Goal: Task Accomplishment & Management: Complete application form

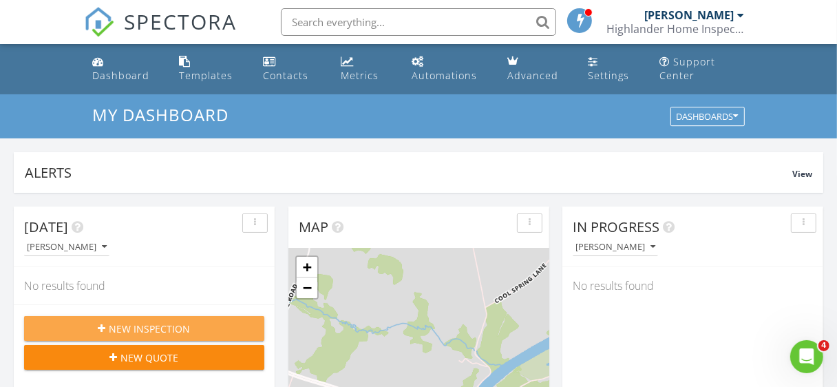
click at [175, 329] on span "New Inspection" at bounding box center [149, 329] width 81 height 14
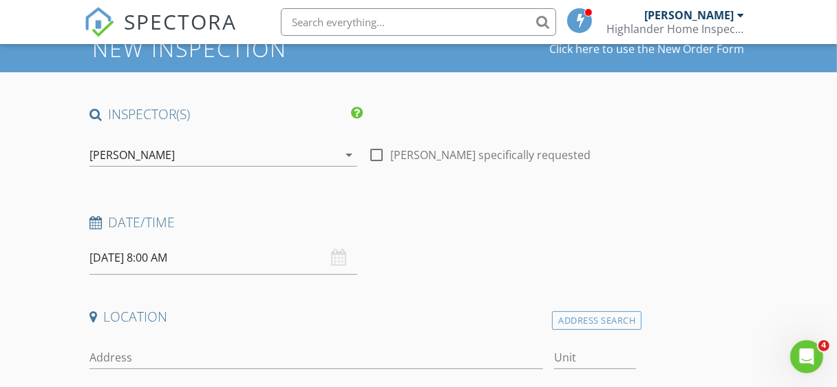
click at [150, 262] on input "[DATE] 8:00 AM" at bounding box center [224, 258] width 268 height 34
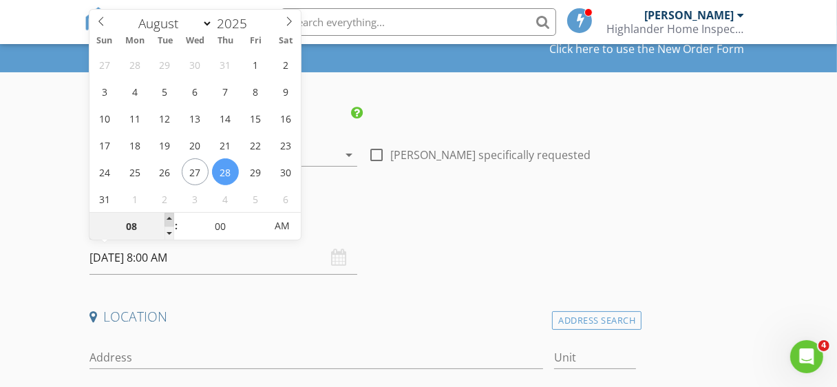
type input "09"
type input "08/28/2025 9:00 AM"
click at [170, 219] on span at bounding box center [170, 220] width 10 height 14
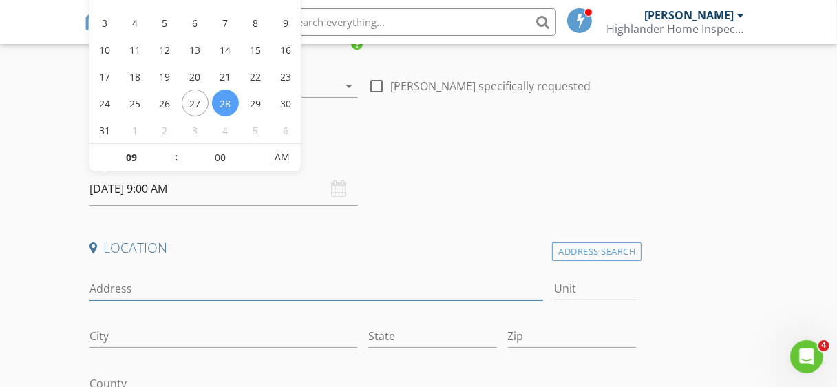
click at [150, 291] on input "Address" at bounding box center [317, 289] width 454 height 23
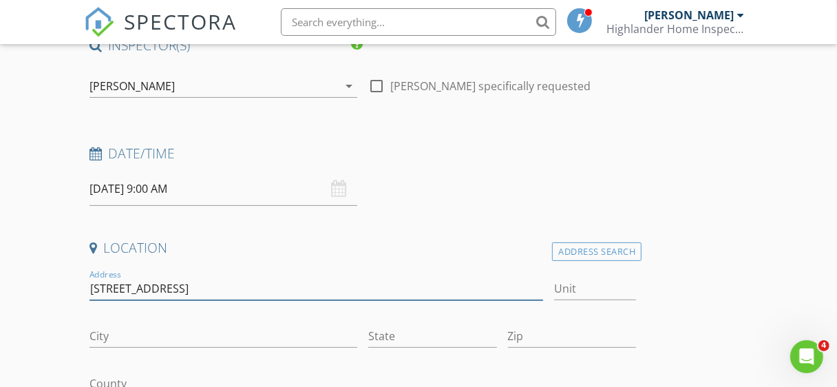
type input "17796 Harmony Church Rd"
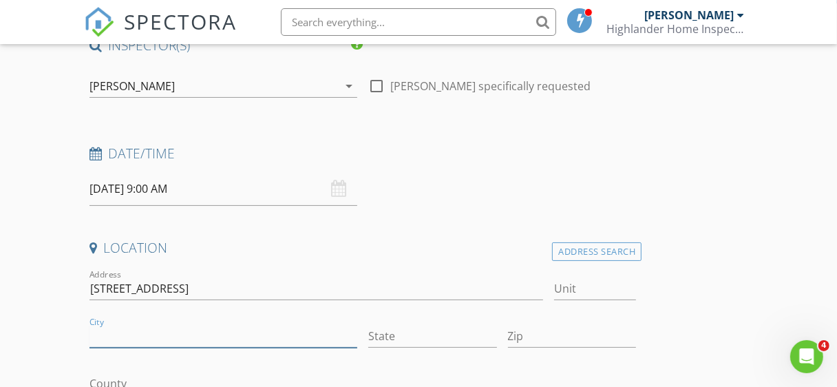
click at [127, 339] on input "City" at bounding box center [224, 336] width 268 height 23
type input "Hamilton"
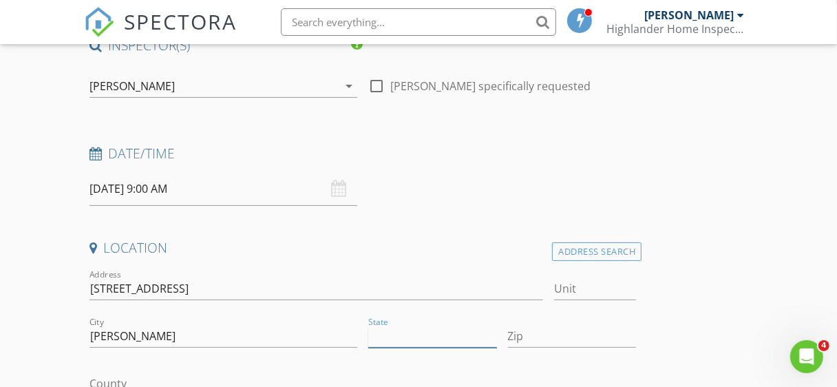
click at [398, 333] on input "State" at bounding box center [432, 336] width 129 height 23
type input "Va"
click at [560, 335] on input "Zip" at bounding box center [572, 336] width 129 height 23
type input "20158"
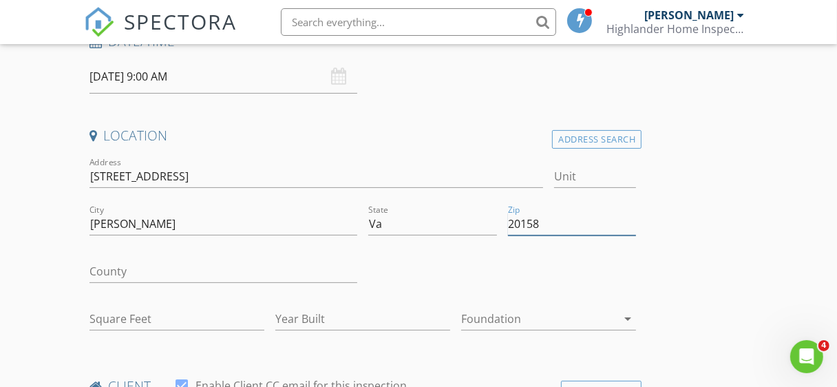
scroll to position [275, 0]
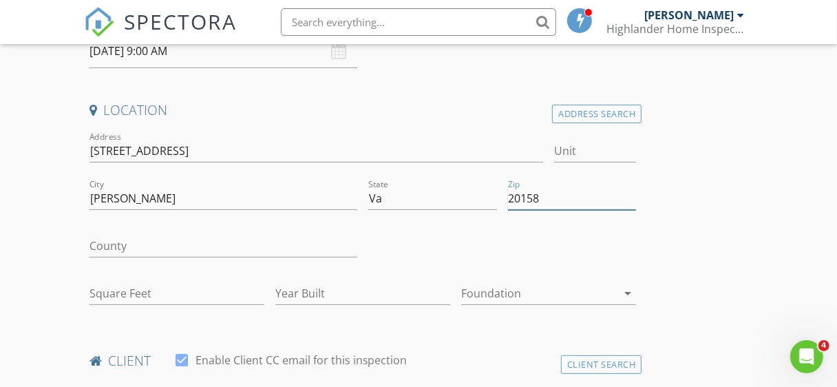
type input "3087"
type input "1890"
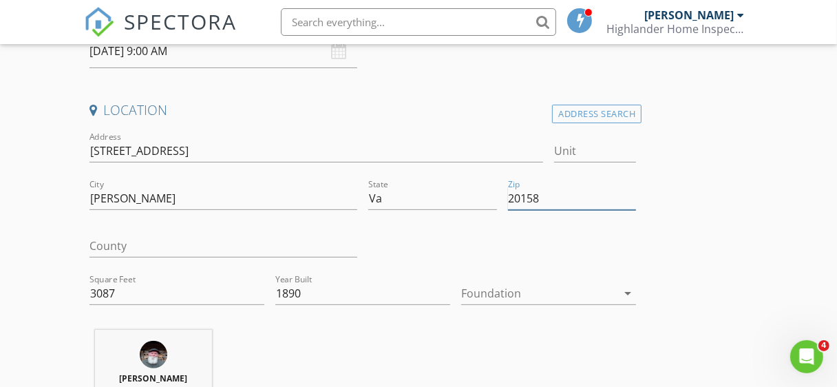
type input "20158"
click at [130, 244] on input "County" at bounding box center [224, 246] width 268 height 23
type input "Loudoun"
click at [626, 293] on icon "arrow_drop_down" at bounding box center [628, 293] width 17 height 17
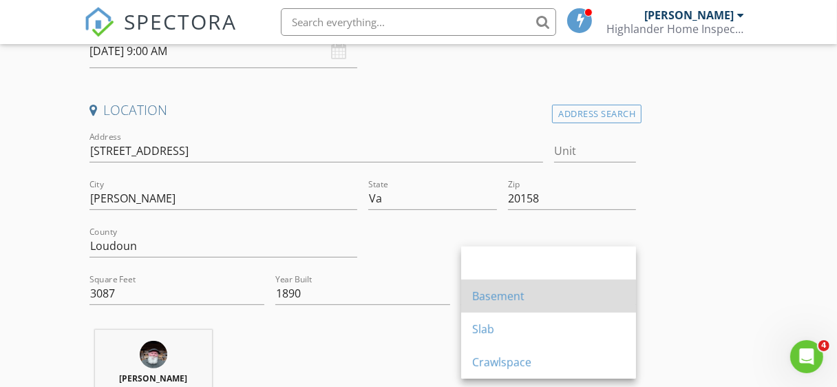
click at [527, 297] on div "Basement" at bounding box center [548, 296] width 153 height 17
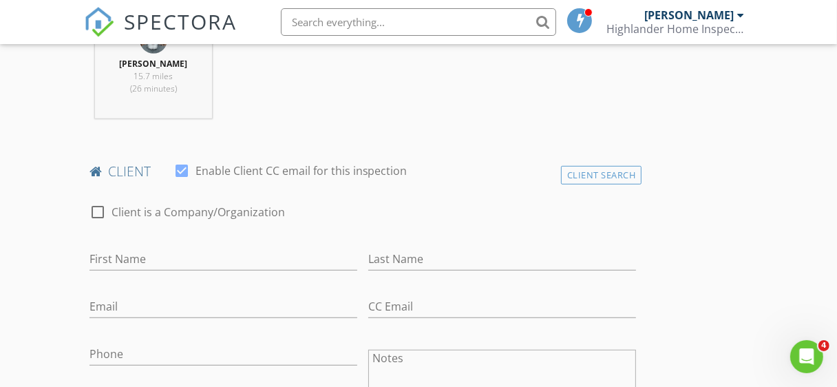
scroll to position [620, 0]
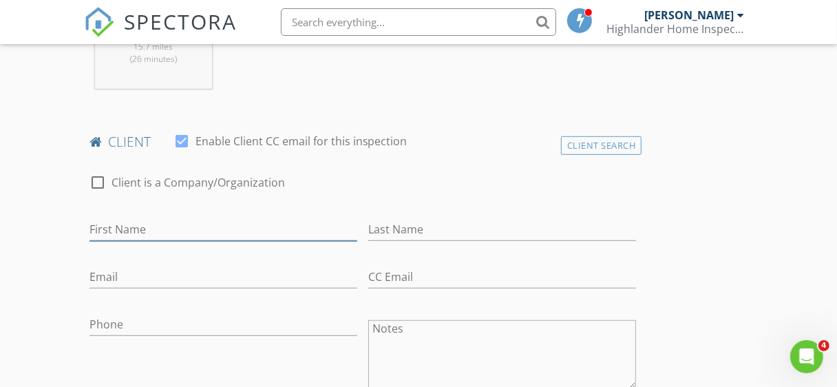
click at [127, 229] on input "First Name" at bounding box center [224, 229] width 268 height 23
type input "Sarah"
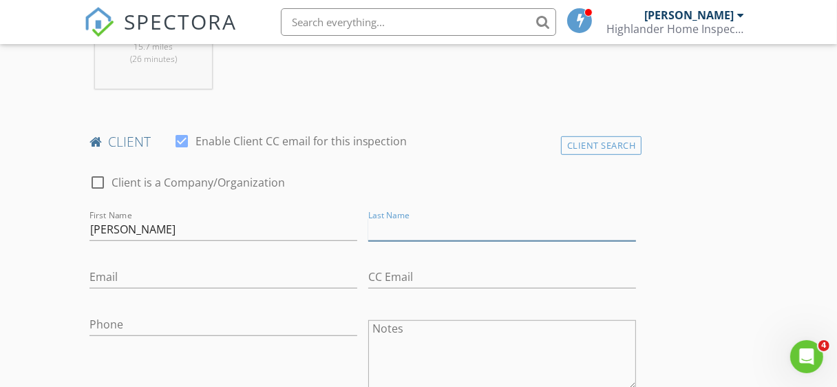
click at [384, 228] on input "Last Name" at bounding box center [502, 229] width 268 height 23
type input "Crosen Wiley"
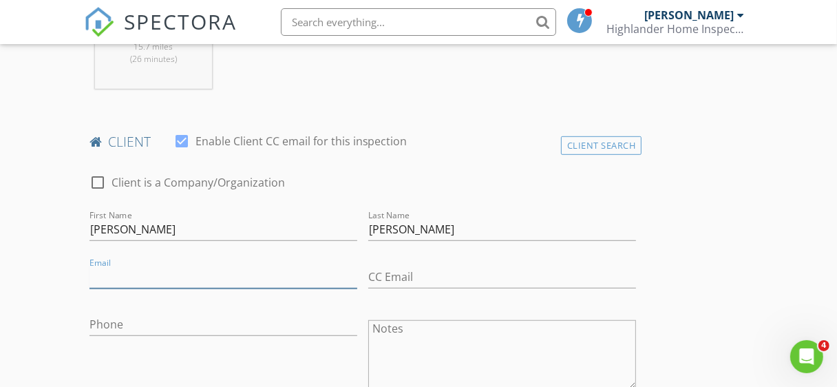
click at [122, 278] on input "Email" at bounding box center [224, 277] width 268 height 23
type input "Tobeachow@aol.com"
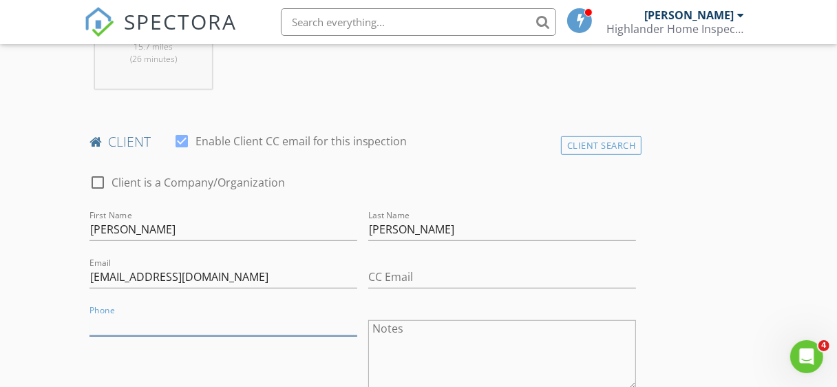
click at [143, 326] on input "Phone" at bounding box center [224, 324] width 268 height 23
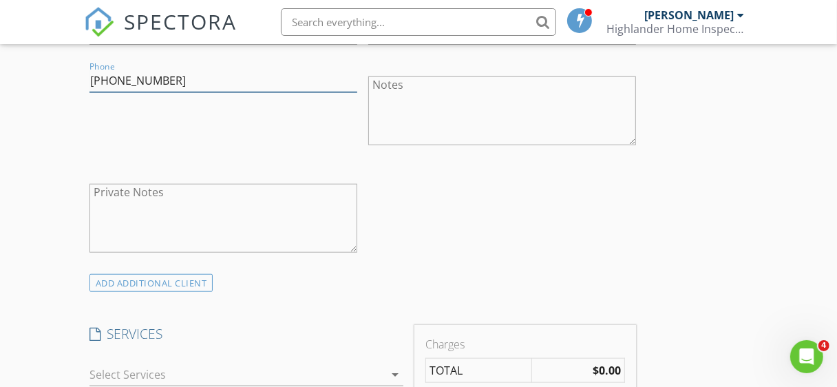
scroll to position [964, 0]
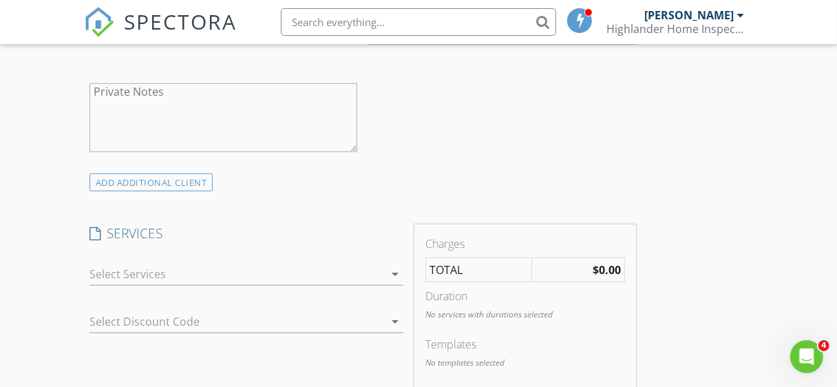
type input "703-727-3503"
click at [394, 271] on icon "arrow_drop_down" at bounding box center [395, 274] width 17 height 17
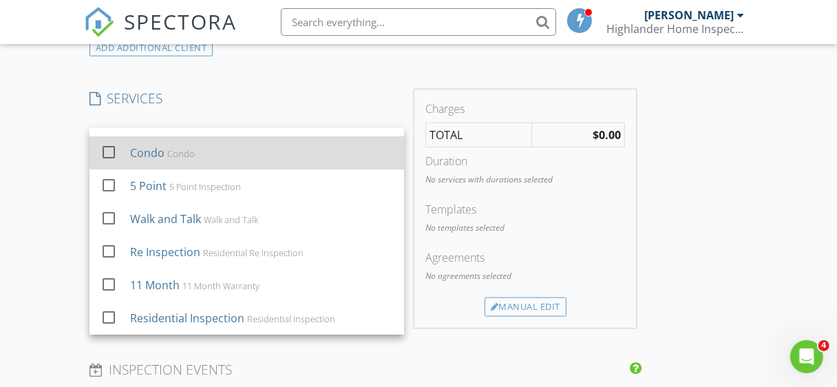
scroll to position [1102, 0]
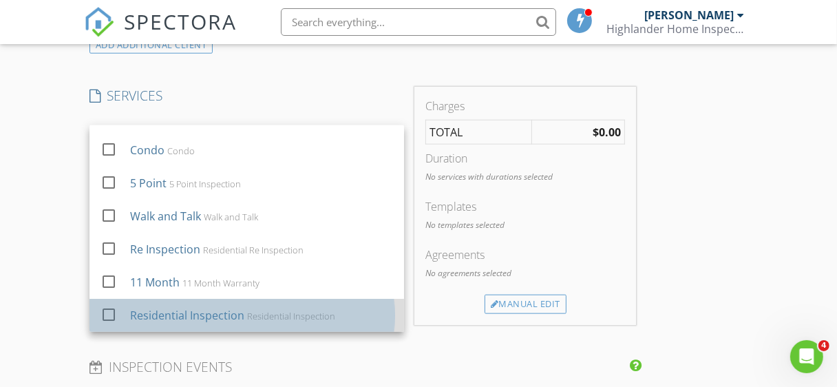
click at [216, 315] on div "Residential Inspection" at bounding box center [187, 315] width 114 height 17
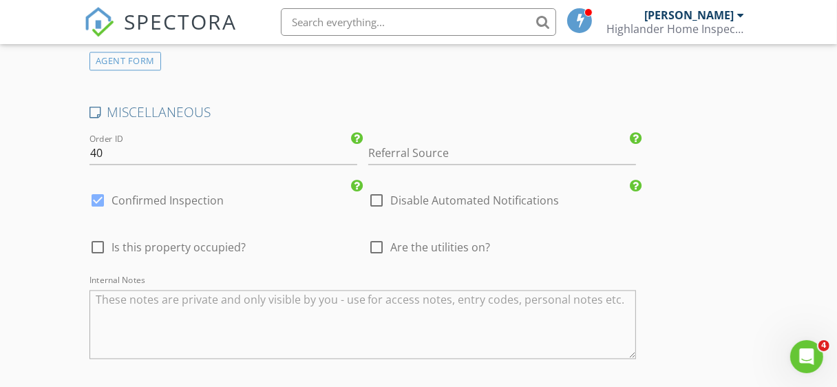
scroll to position [1928, 0]
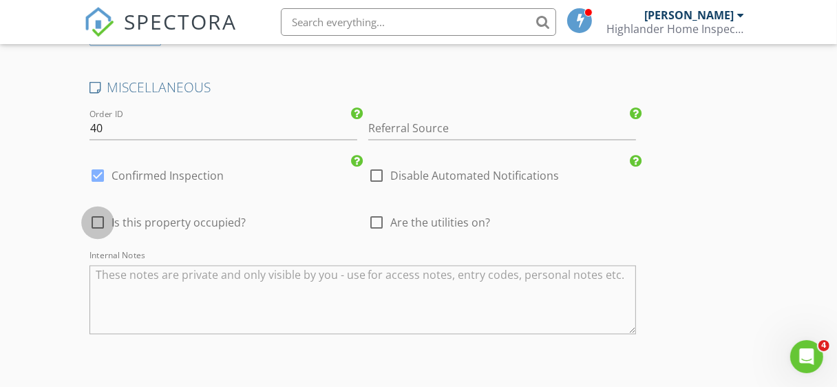
click at [95, 218] on div at bounding box center [97, 222] width 23 height 23
checkbox input "true"
click at [377, 221] on div at bounding box center [376, 222] width 23 height 23
checkbox input "true"
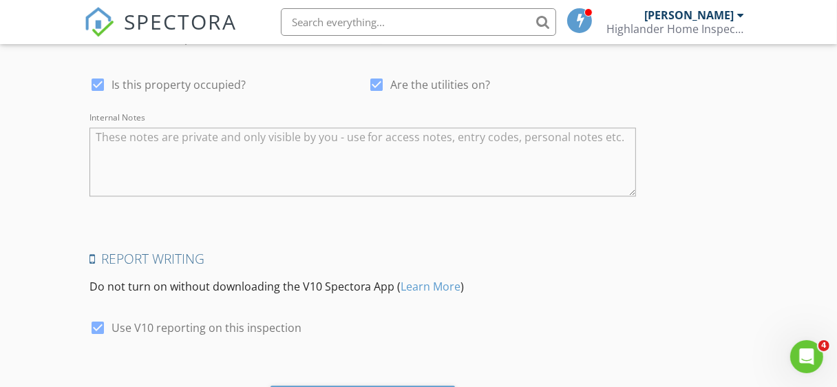
scroll to position [2143, 0]
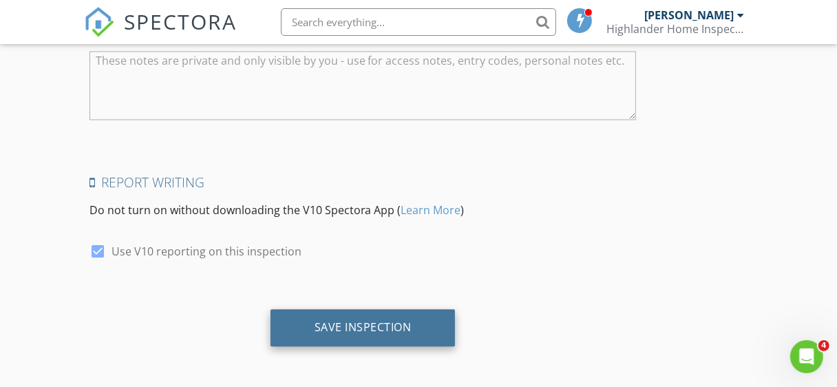
click at [357, 326] on div "Save Inspection" at bounding box center [363, 327] width 97 height 14
